Goal: Information Seeking & Learning: Learn about a topic

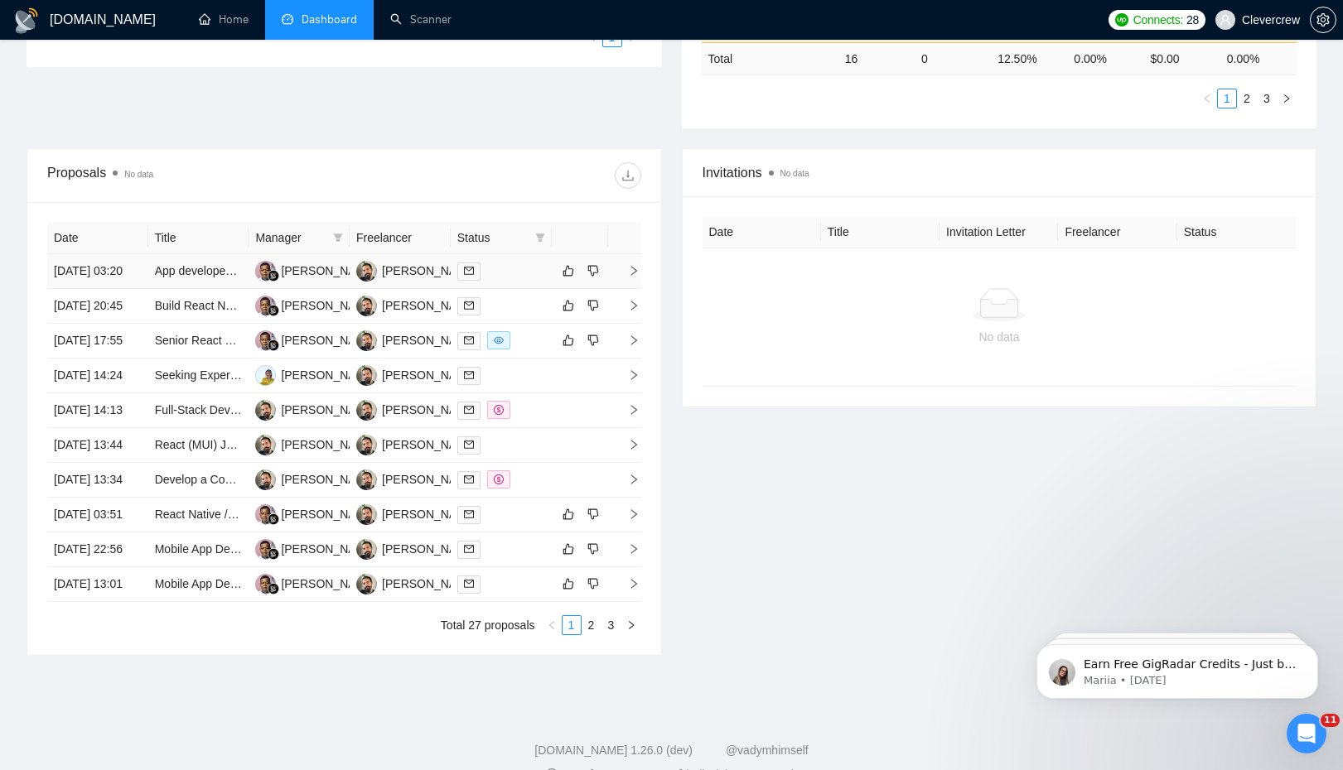
scroll to position [513, 0]
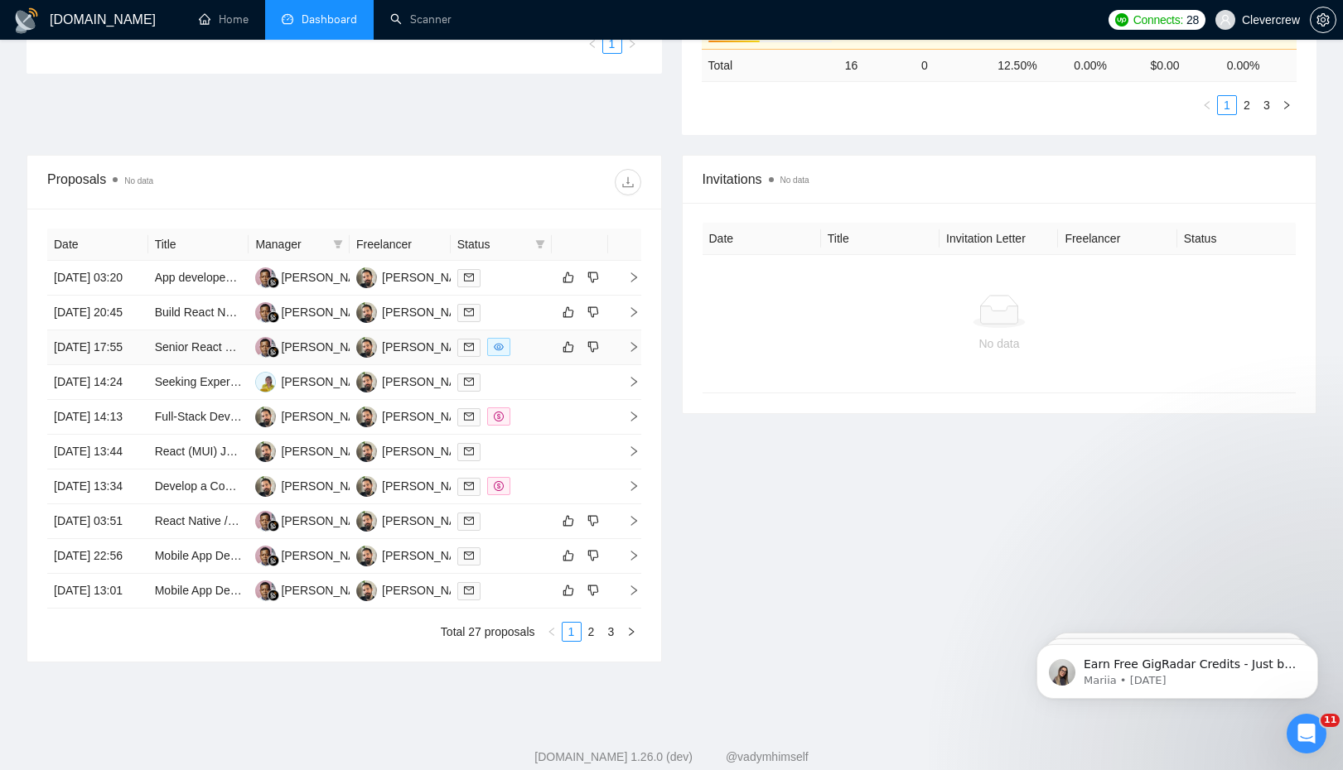
click at [630, 353] on icon "right" at bounding box center [634, 347] width 12 height 12
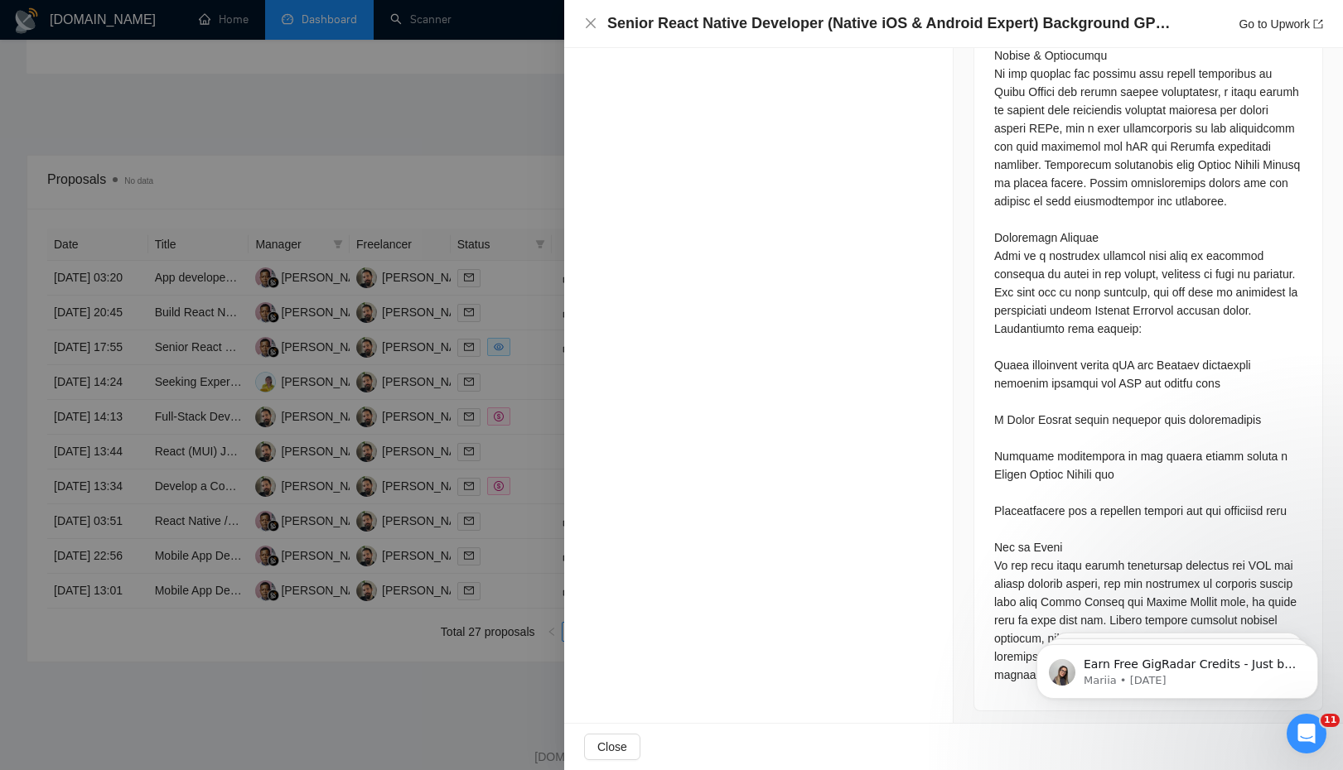
scroll to position [1402, 0]
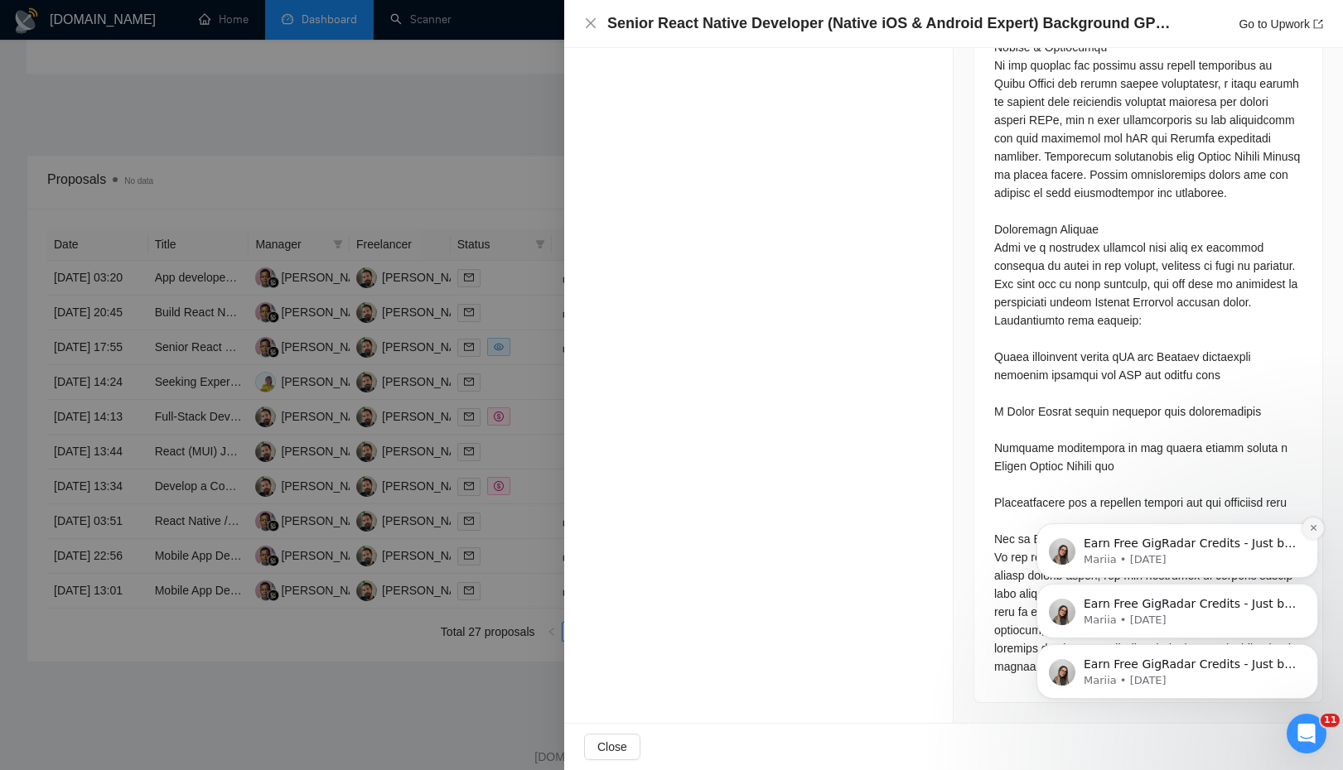
click at [1311, 530] on icon "Dismiss notification" at bounding box center [1313, 528] width 9 height 9
click at [1313, 587] on icon "Dismiss notification" at bounding box center [1313, 589] width 6 height 6
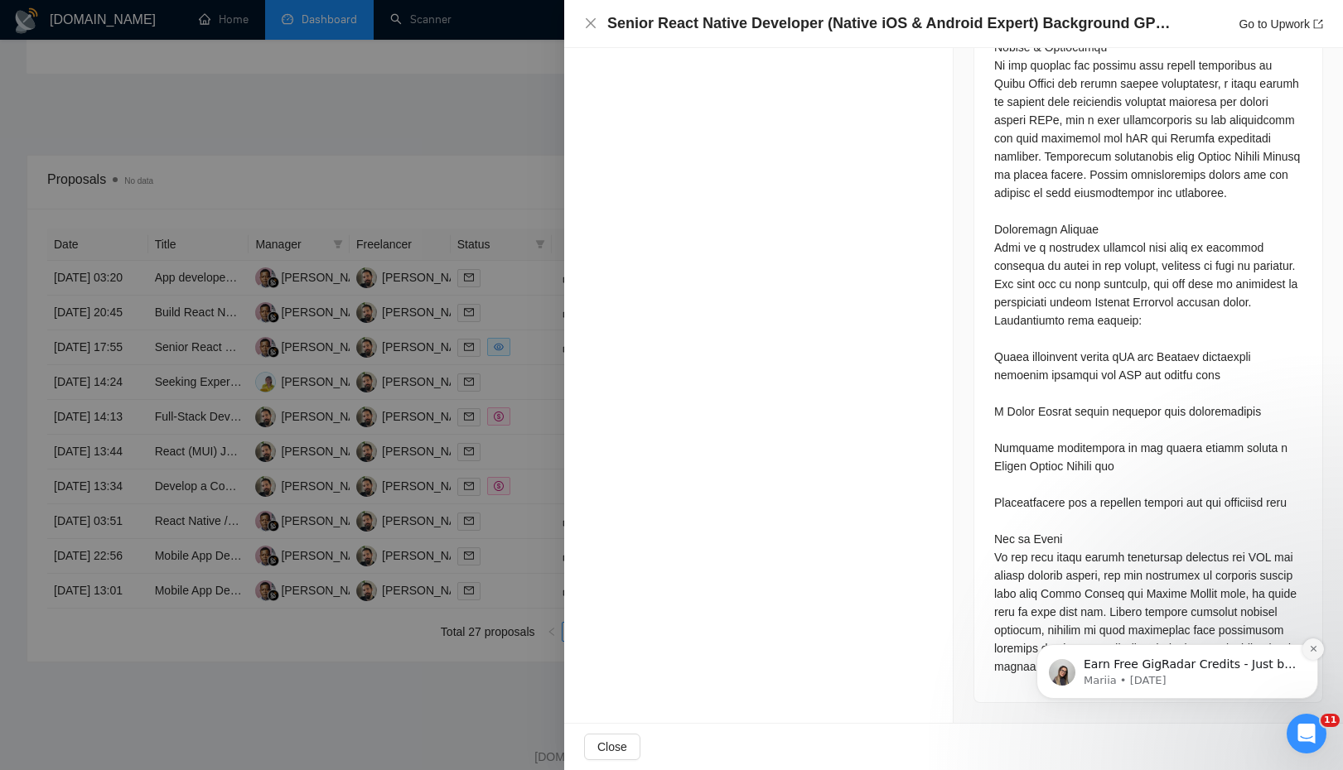
click at [1315, 651] on icon "Dismiss notification" at bounding box center [1313, 649] width 6 height 6
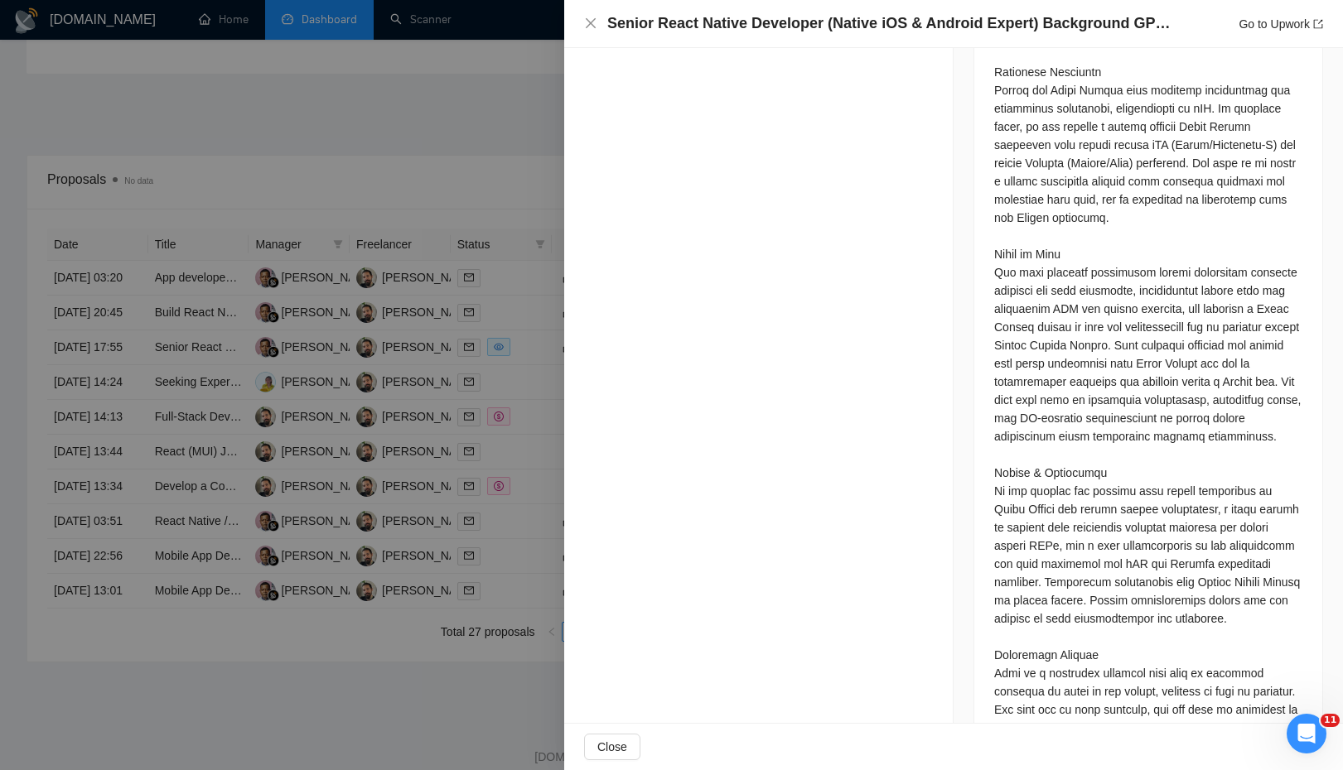
scroll to position [0, 0]
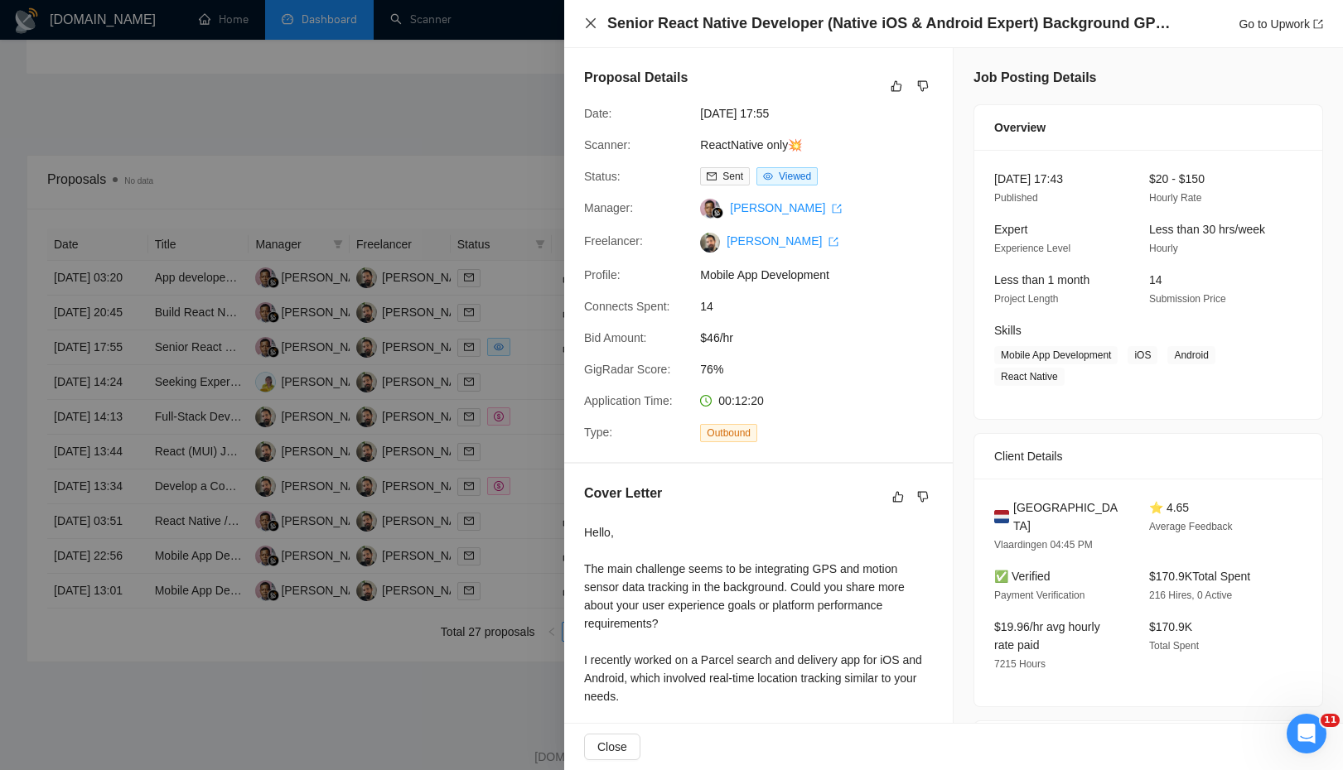
click at [586, 22] on icon "close" at bounding box center [590, 23] width 13 height 13
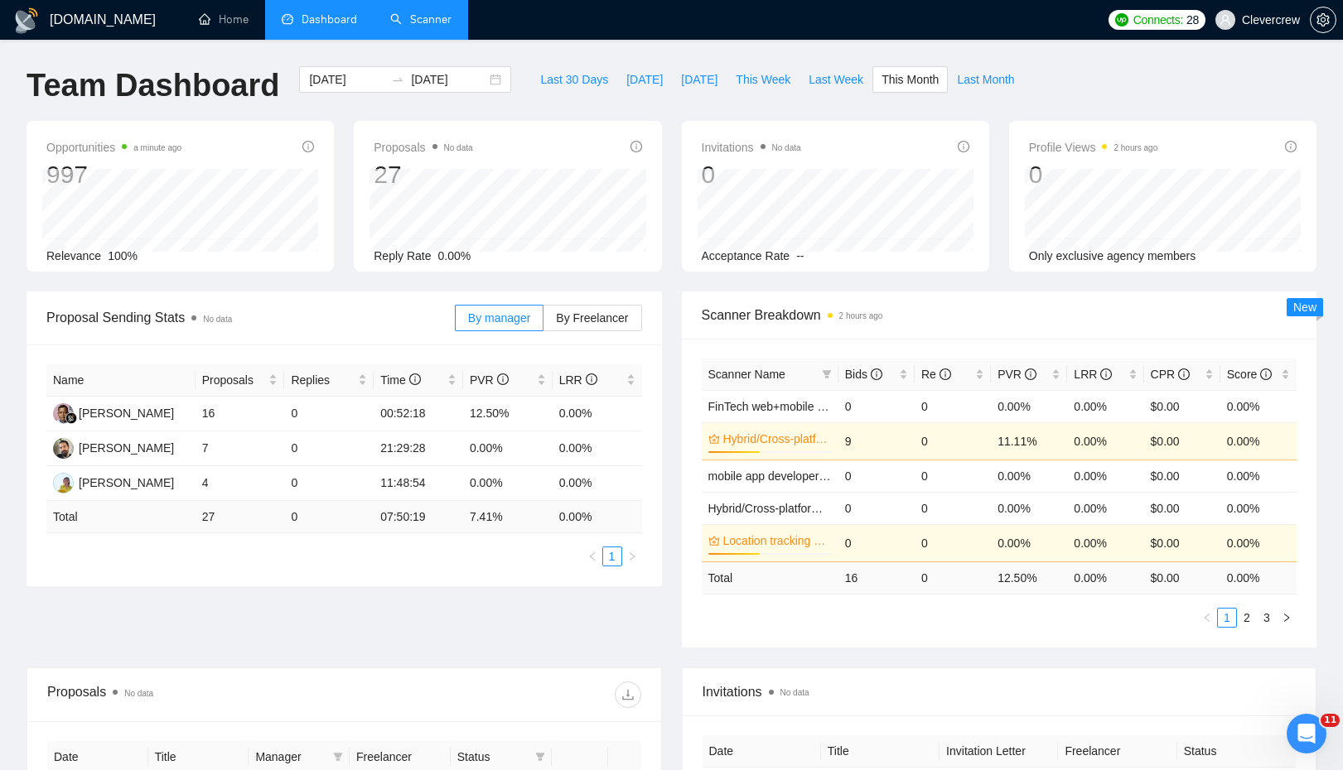
click at [432, 14] on link "Scanner" at bounding box center [420, 19] width 61 height 14
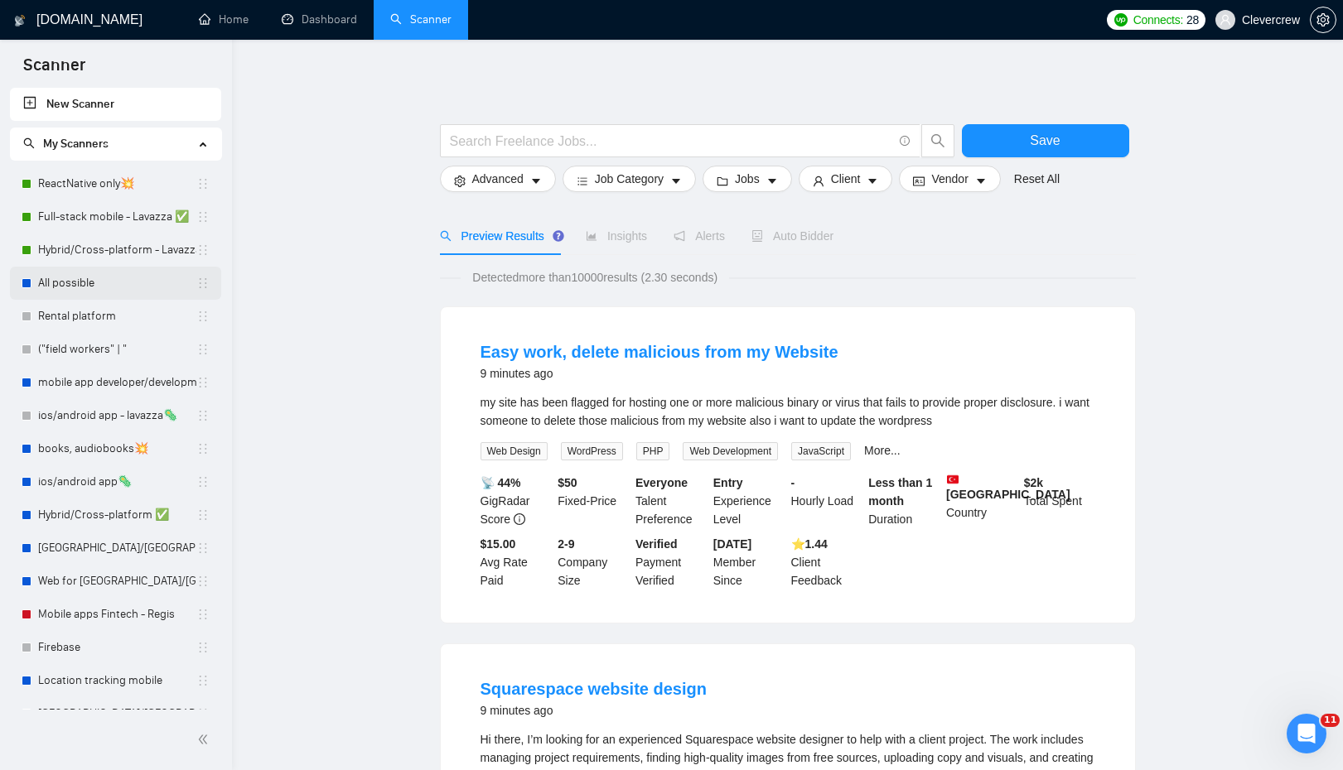
click at [79, 287] on link "All possible" at bounding box center [117, 283] width 158 height 33
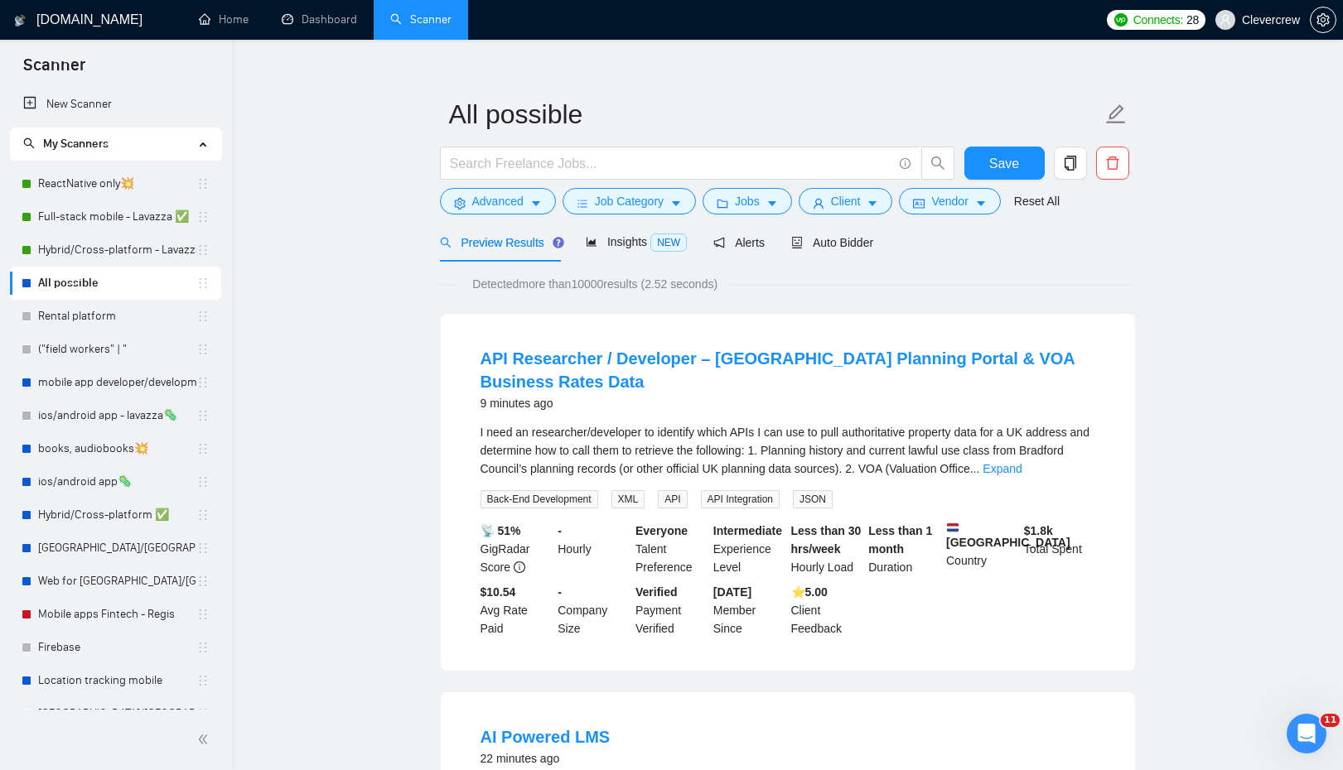
scroll to position [27, 0]
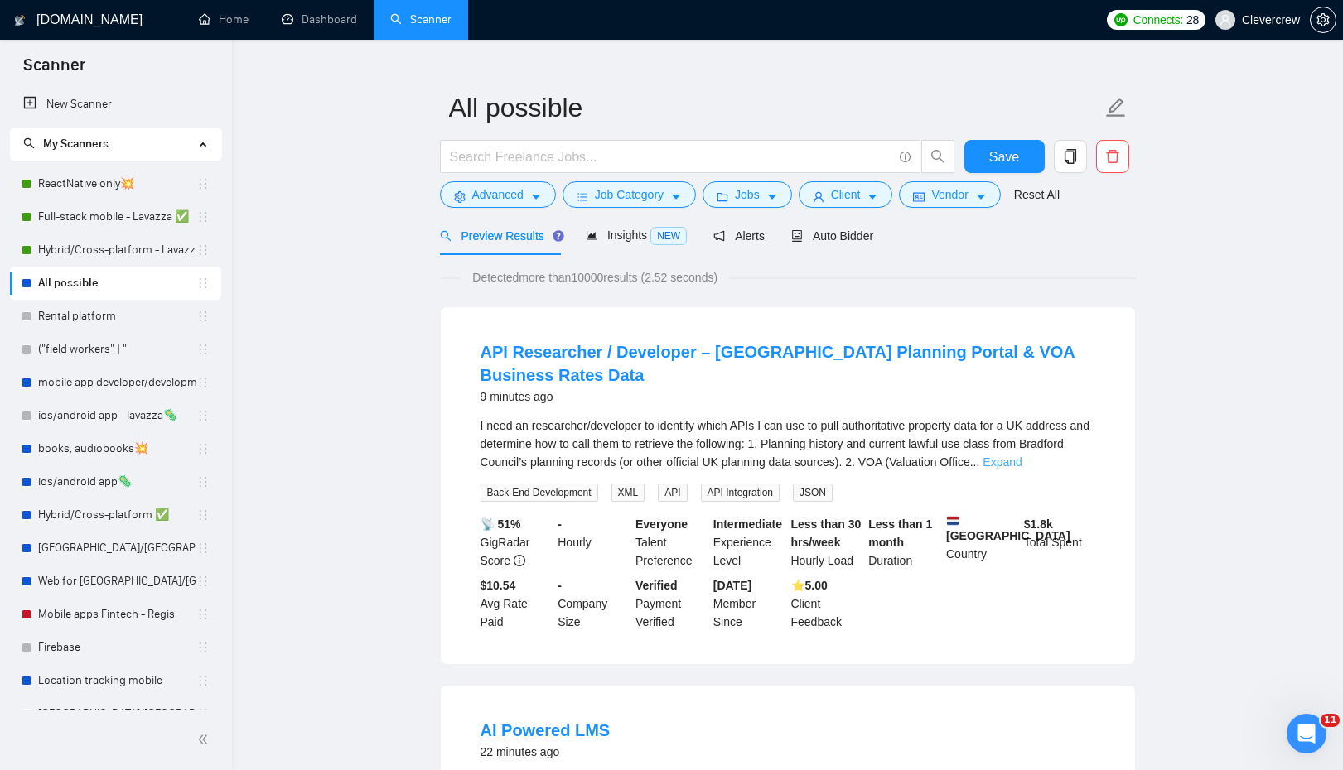
click at [1021, 456] on link "Expand" at bounding box center [1001, 462] width 39 height 13
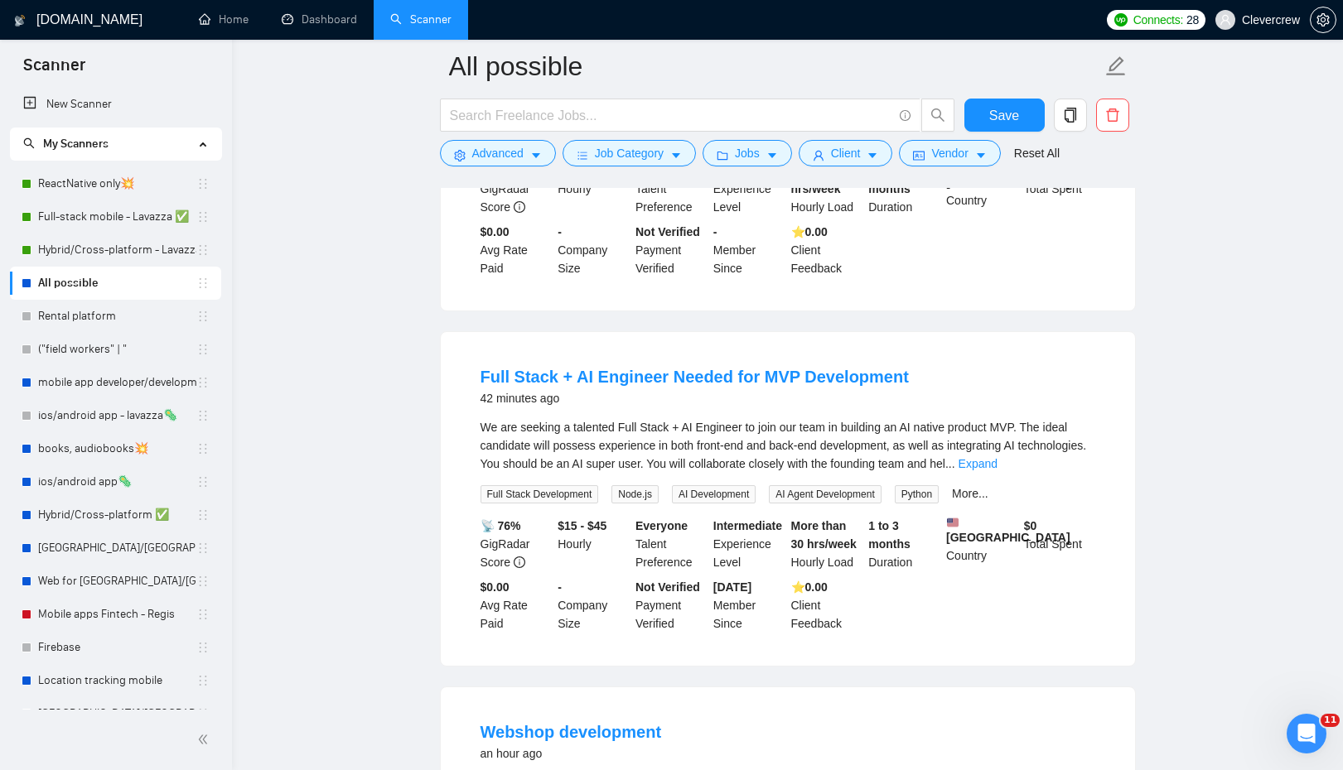
scroll to position [1361, 0]
click at [997, 456] on link "Expand" at bounding box center [977, 462] width 39 height 13
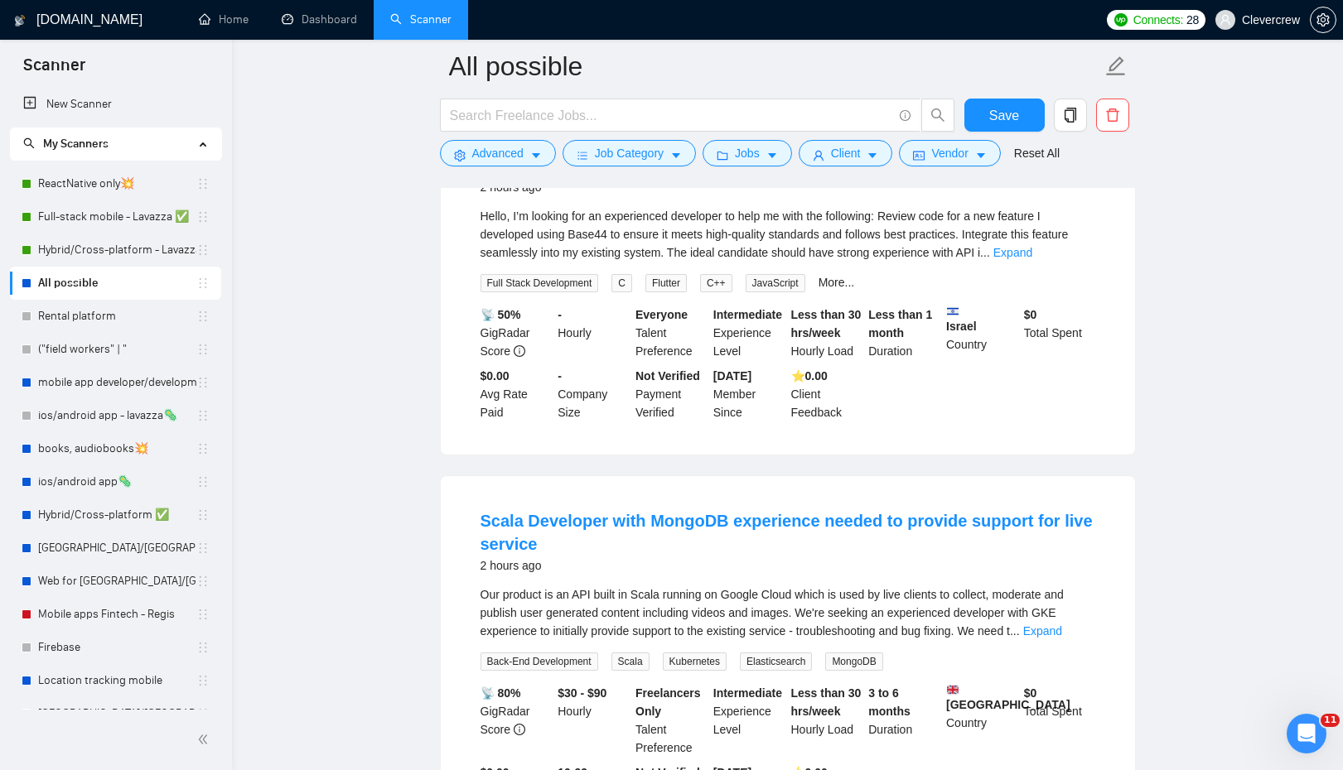
scroll to position [3084, 0]
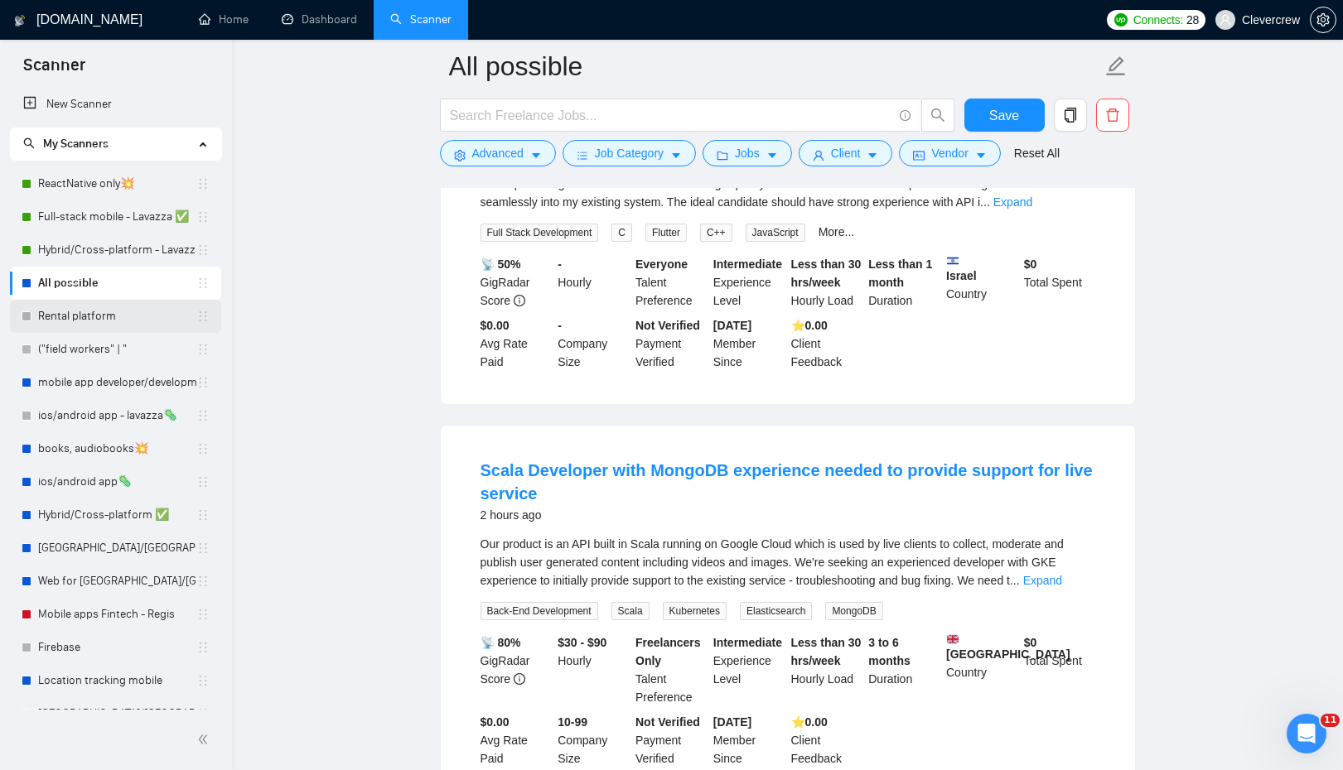
click at [109, 316] on link "Rental platform" at bounding box center [117, 316] width 158 height 33
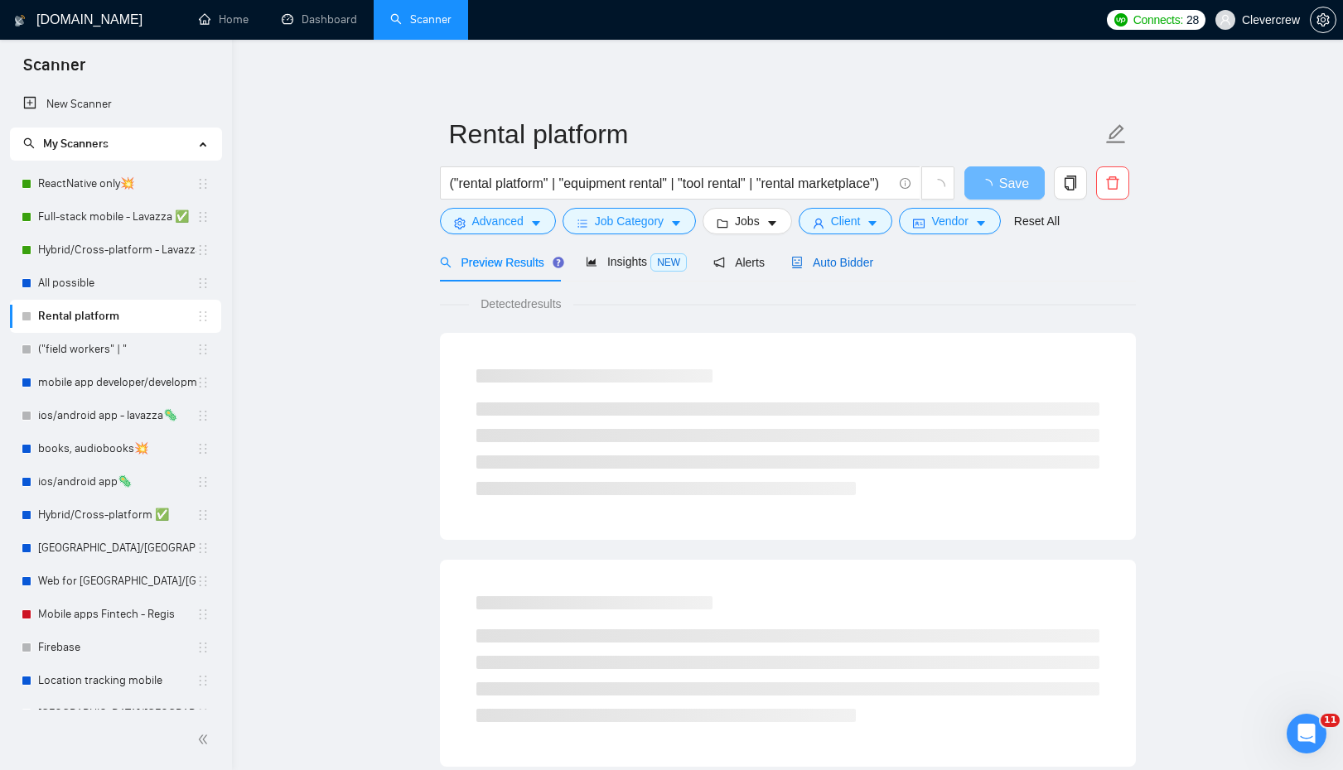
click at [834, 258] on span "Auto Bidder" at bounding box center [832, 262] width 82 height 13
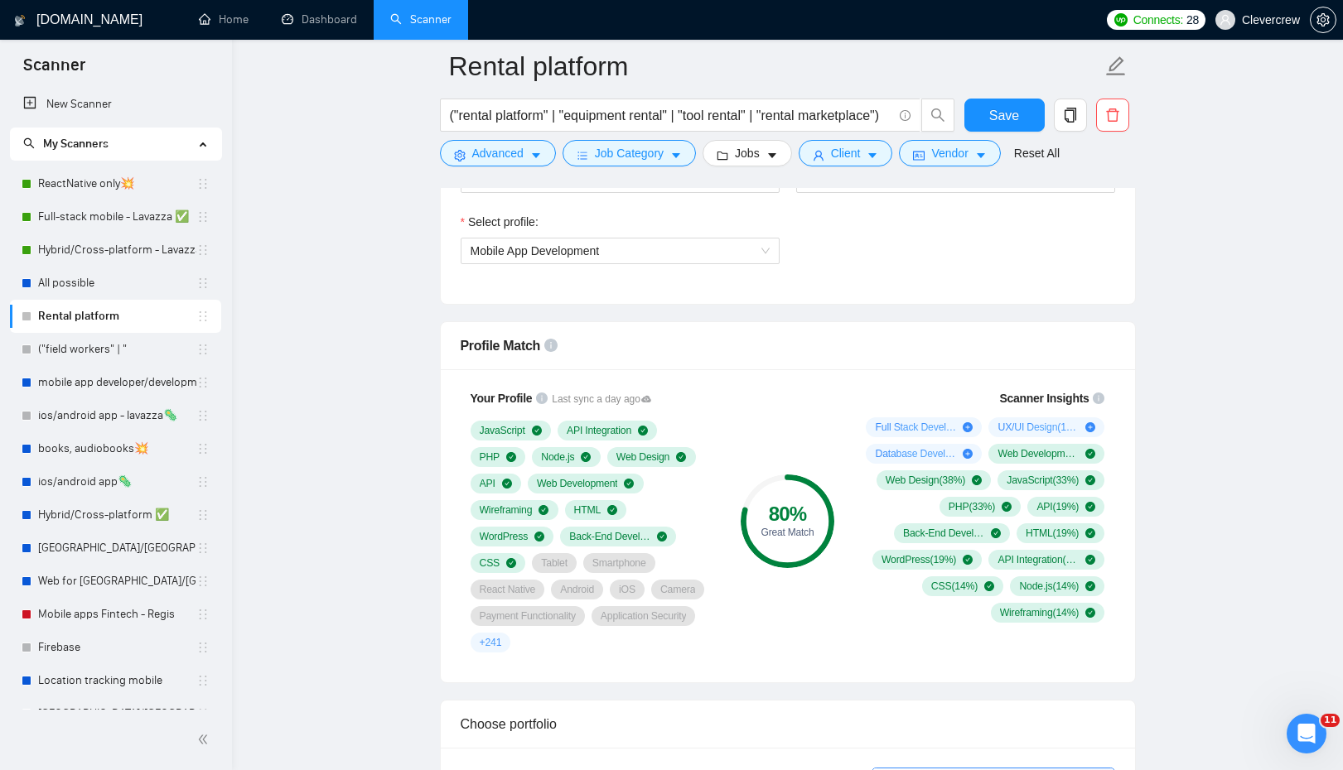
scroll to position [935, 0]
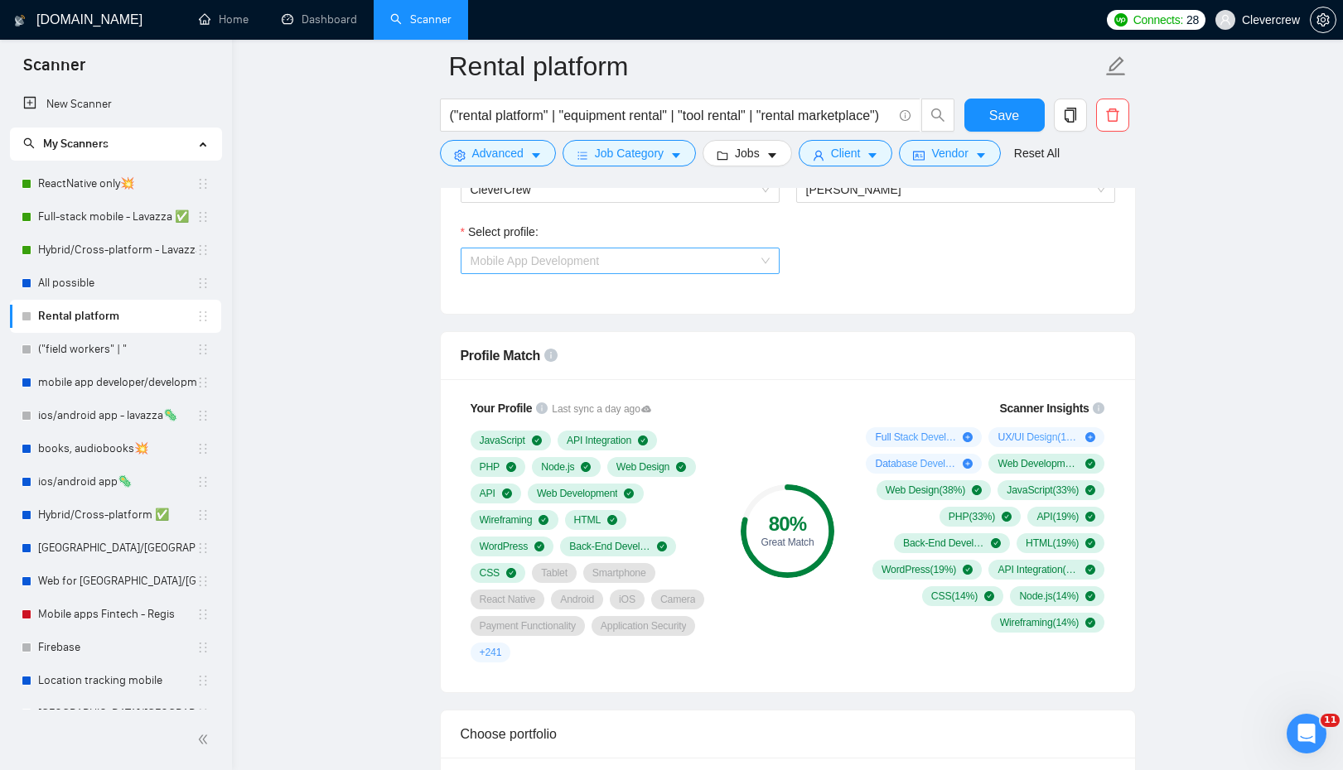
click at [724, 264] on span "Mobile App Development" at bounding box center [619, 261] width 299 height 25
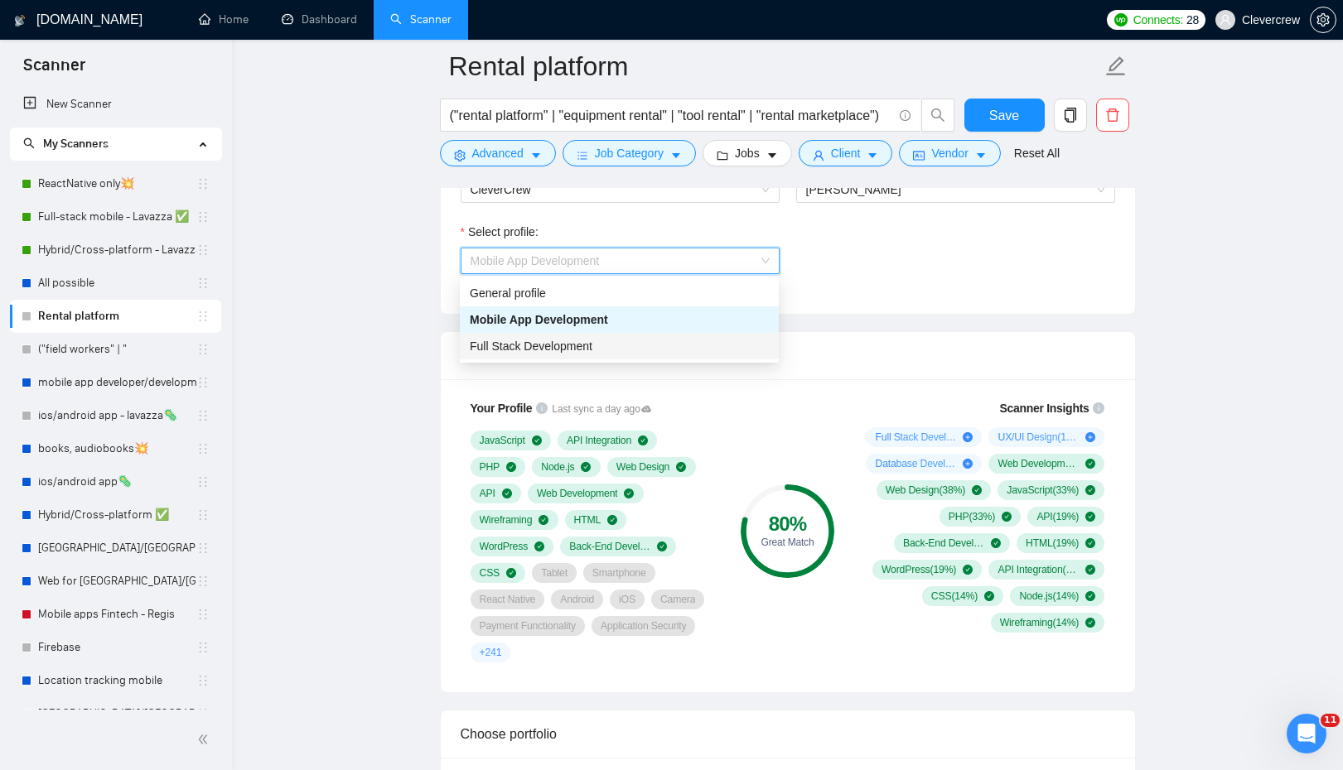
click at [691, 345] on div "Full Stack Development" at bounding box center [619, 346] width 299 height 18
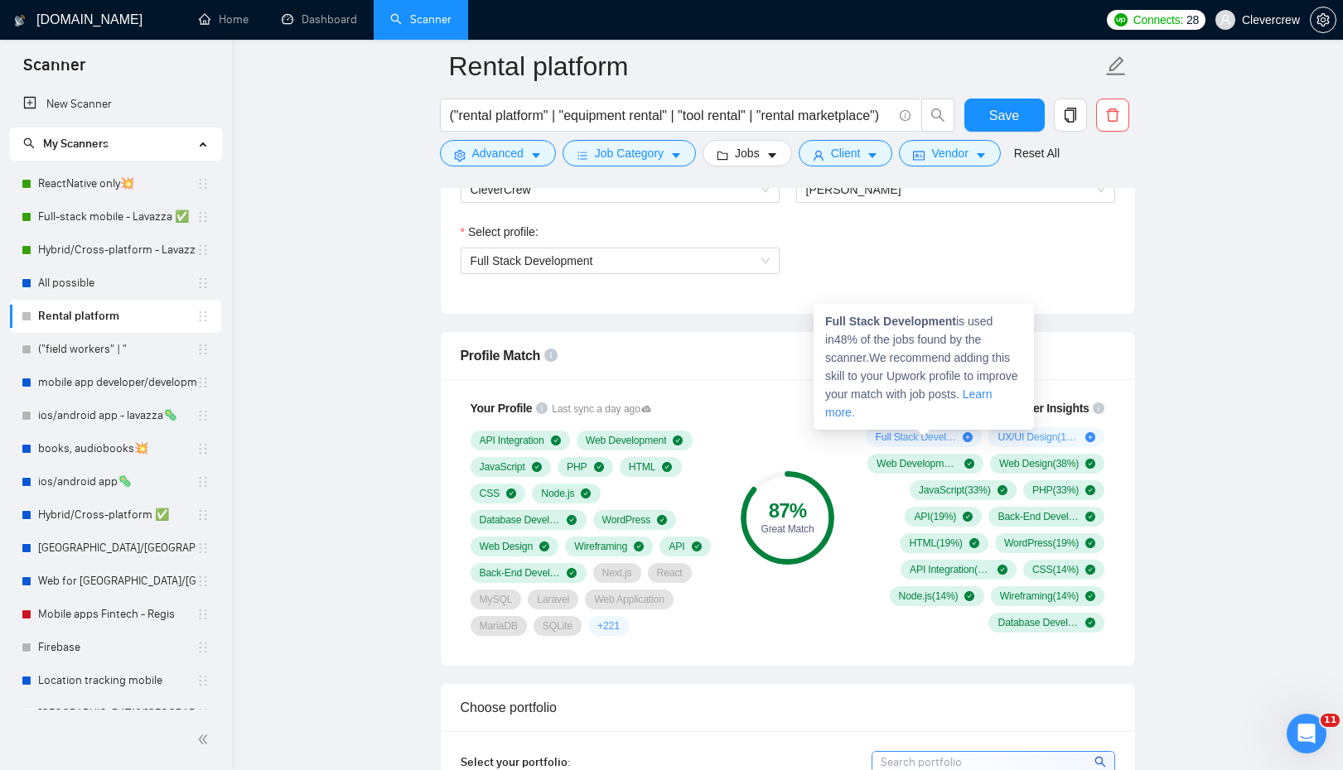
click at [882, 436] on span "Full Stack Development ( 48 %)" at bounding box center [915, 437] width 81 height 13
click at [869, 409] on link "Learn more." at bounding box center [908, 403] width 167 height 31
